Goal: Task Accomplishment & Management: Manage account settings

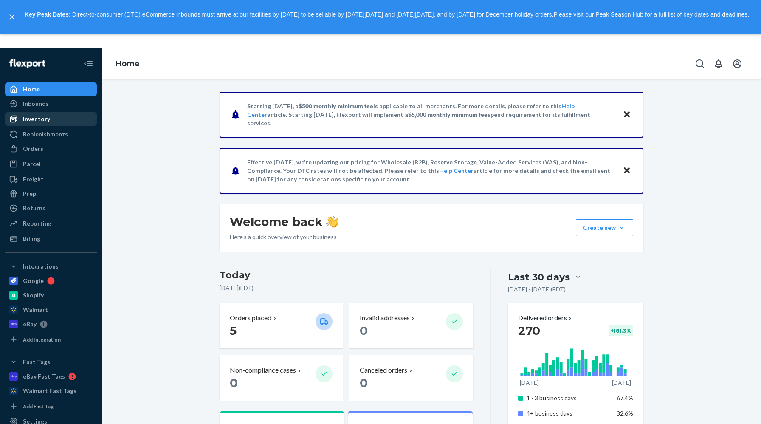
click at [41, 119] on div "Inventory" at bounding box center [36, 119] width 27 height 8
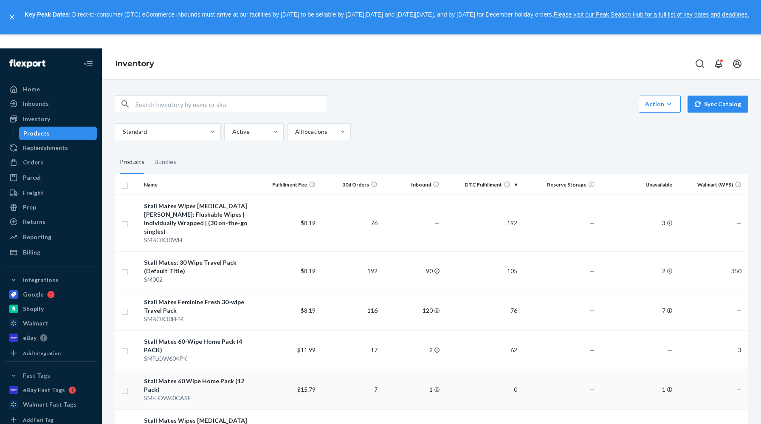
click at [206, 377] on div "Stall Mates 60 Wipe Home Pack (12 Pack)" at bounding box center [199, 385] width 110 height 17
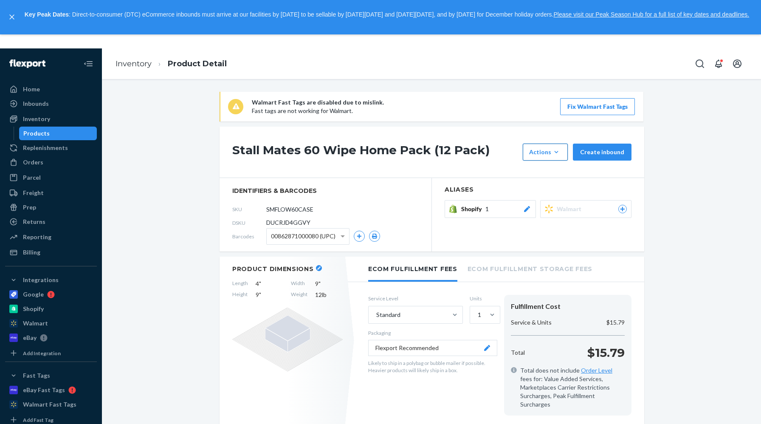
click at [552, 150] on div "Actions" at bounding box center [545, 152] width 32 height 8
click at [144, 65] on link "Inventory" at bounding box center [134, 63] width 36 height 9
